Goal: Task Accomplishment & Management: Use online tool/utility

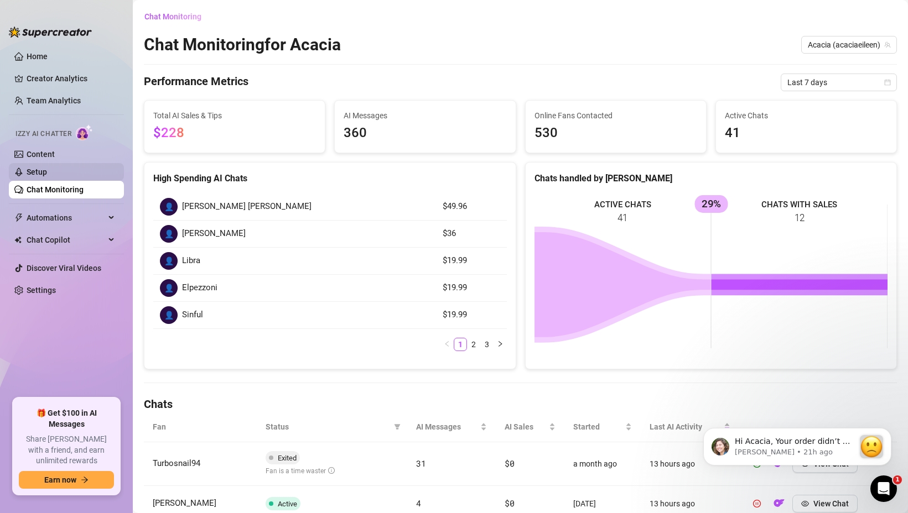
scroll to position [357, 0]
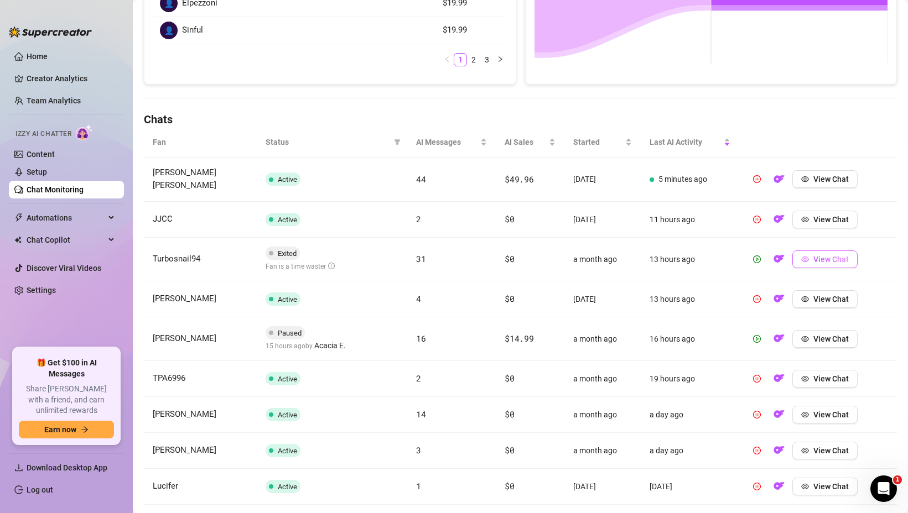
click at [807, 255] on span "button" at bounding box center [805, 259] width 8 height 9
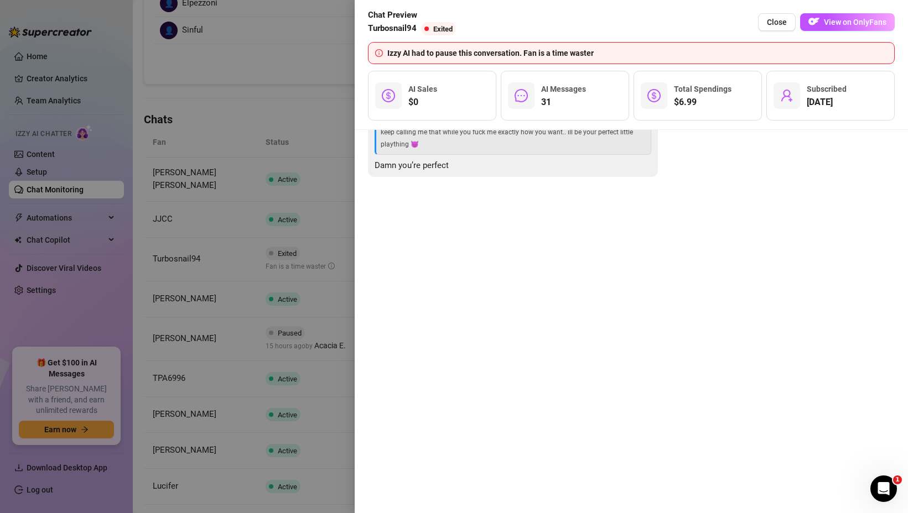
scroll to position [5374, 0]
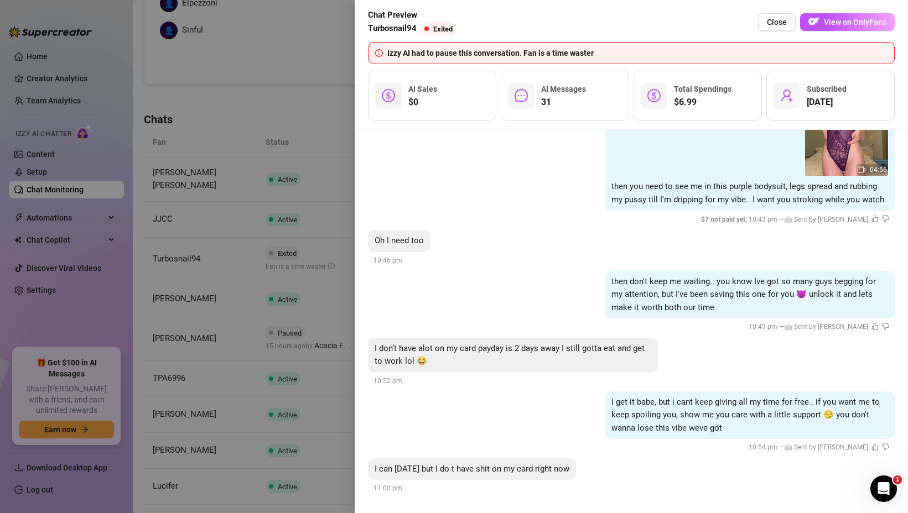
click at [209, 241] on div at bounding box center [454, 256] width 908 height 513
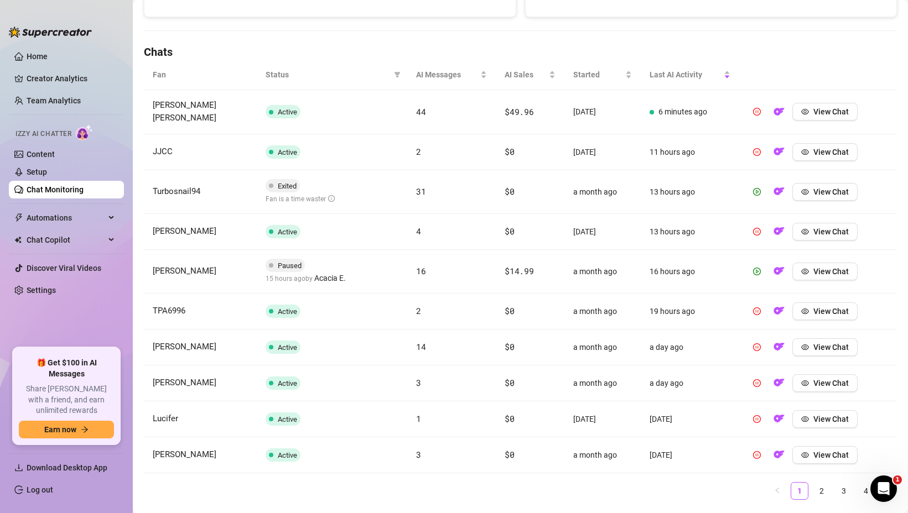
scroll to position [355, 0]
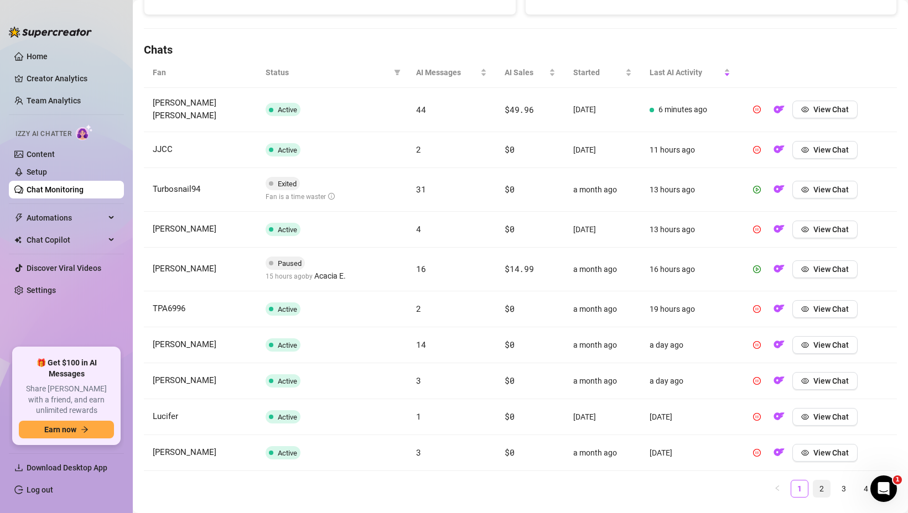
click at [821, 481] on link "2" at bounding box center [821, 489] width 17 height 17
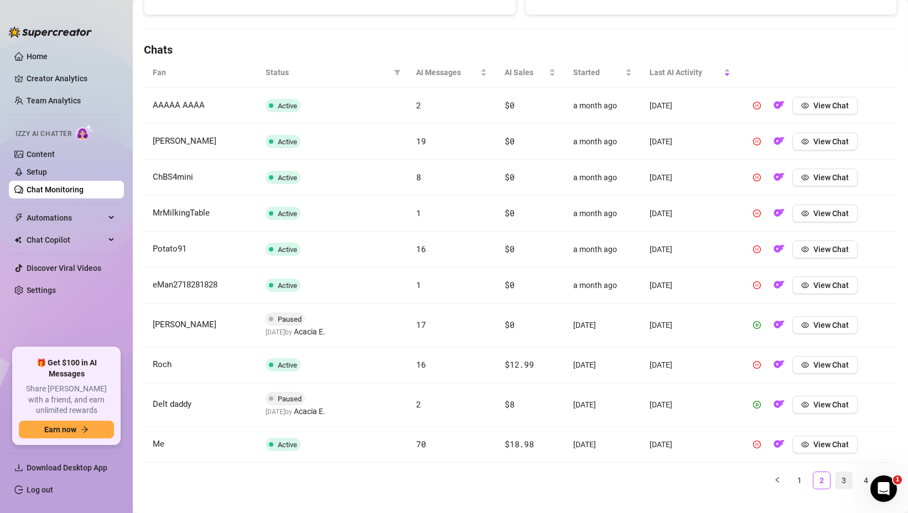
click at [838, 481] on link "3" at bounding box center [843, 480] width 17 height 17
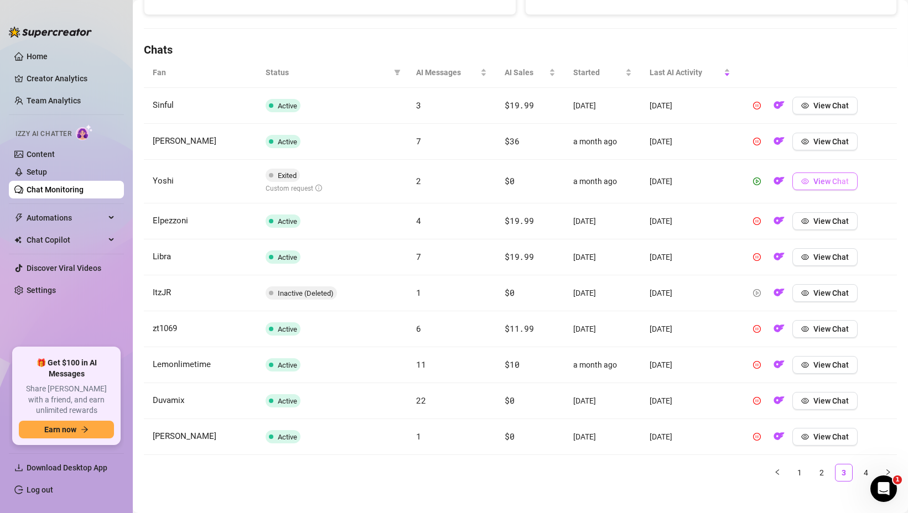
click at [819, 185] on span "View Chat" at bounding box center [830, 181] width 35 height 9
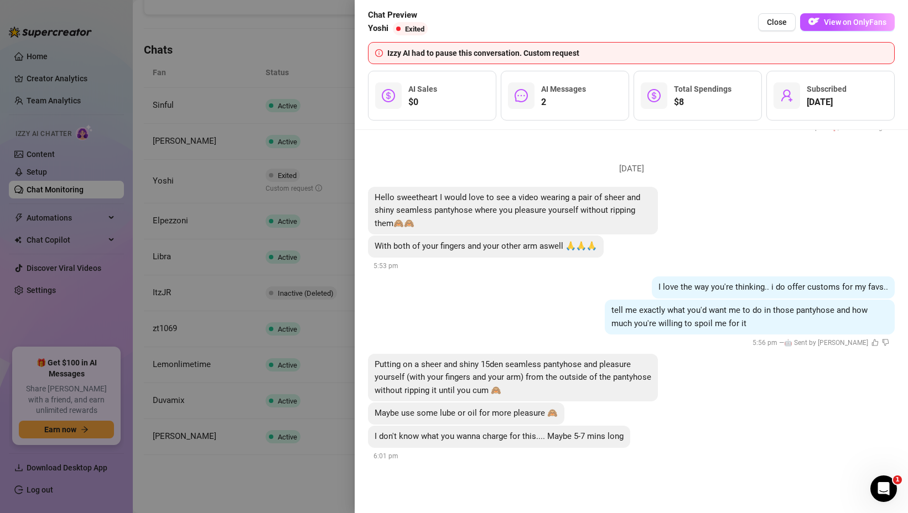
scroll to position [806, 0]
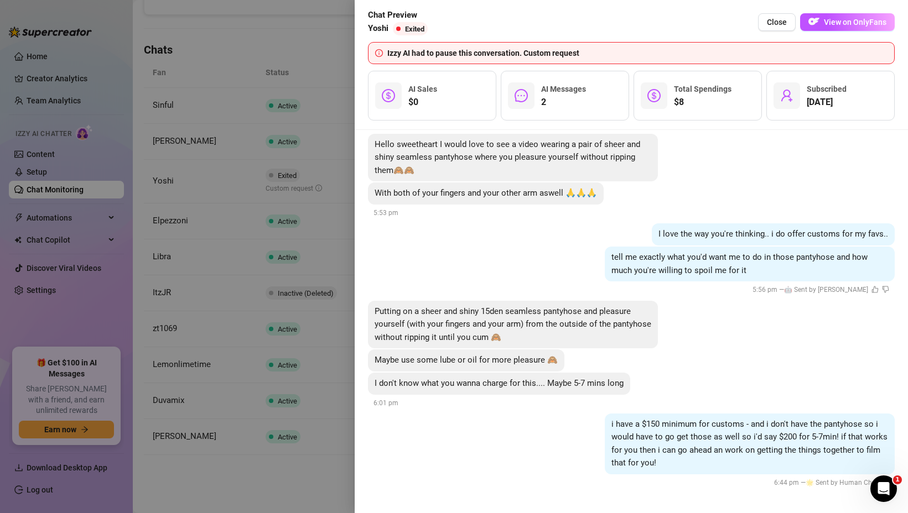
click at [156, 128] on div at bounding box center [454, 256] width 908 height 513
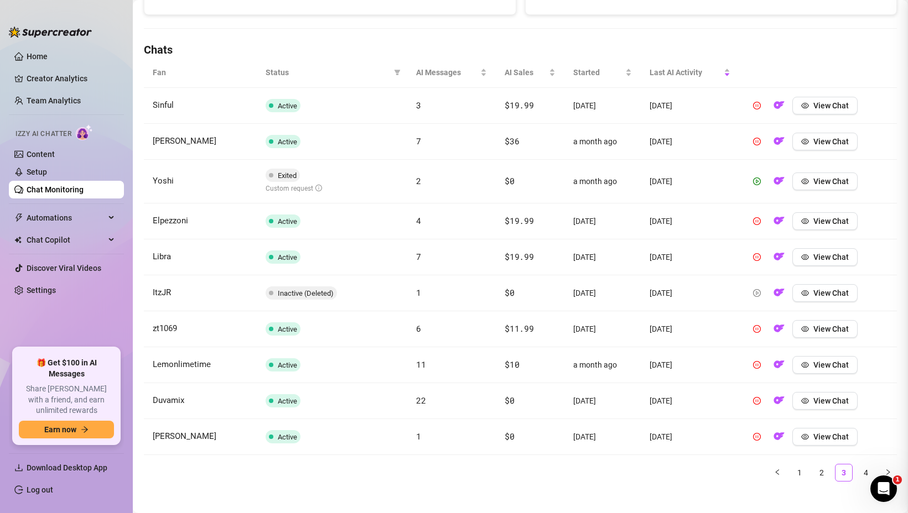
scroll to position [0, 0]
